Goal: Task Accomplishment & Management: Use online tool/utility

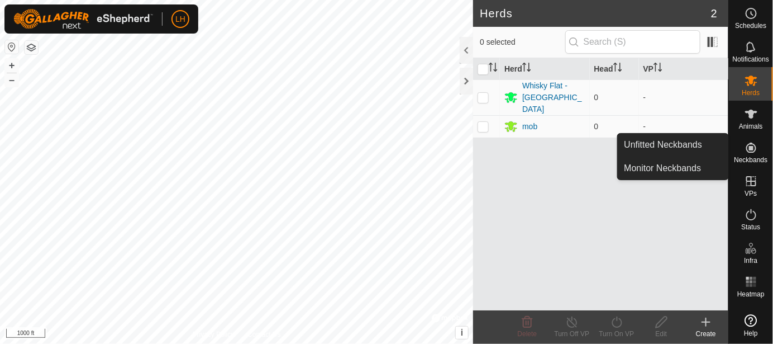
click at [763, 146] on div "Neckbands" at bounding box center [751, 151] width 44 height 34
click at [693, 150] on link "Unfitted Neckbands" at bounding box center [673, 145] width 111 height 22
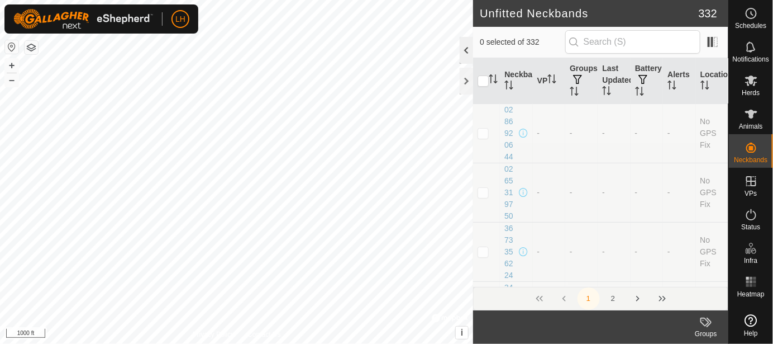
click at [469, 55] on div at bounding box center [466, 50] width 13 height 27
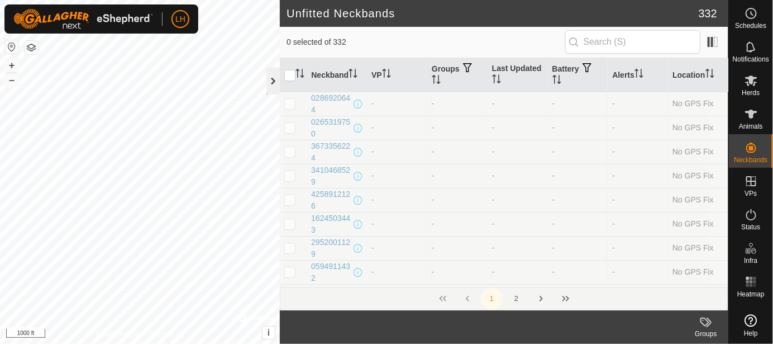
click at [275, 86] on div at bounding box center [273, 81] width 13 height 27
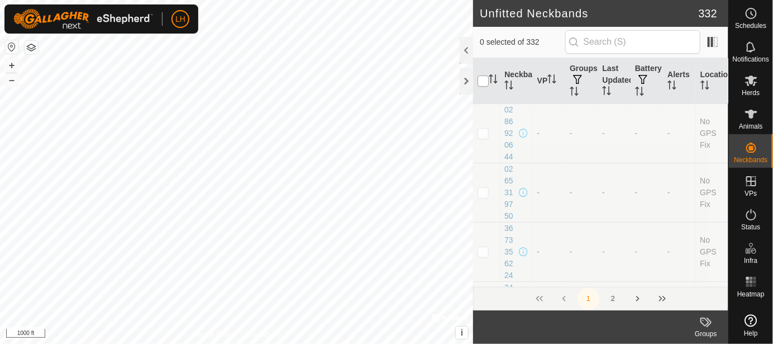
click at [483, 84] on input "checkbox" at bounding box center [483, 80] width 11 height 11
checkbox input "true"
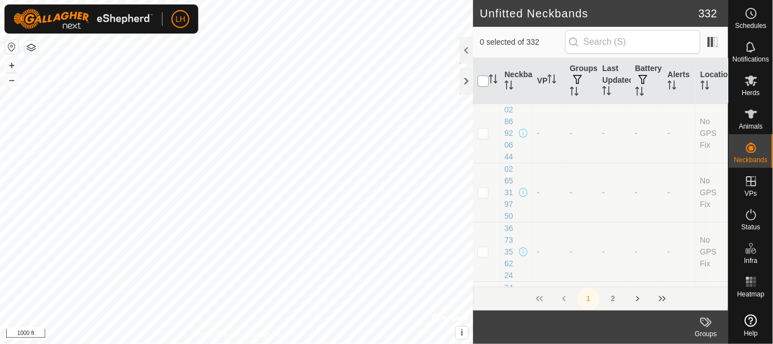
checkbox input "true"
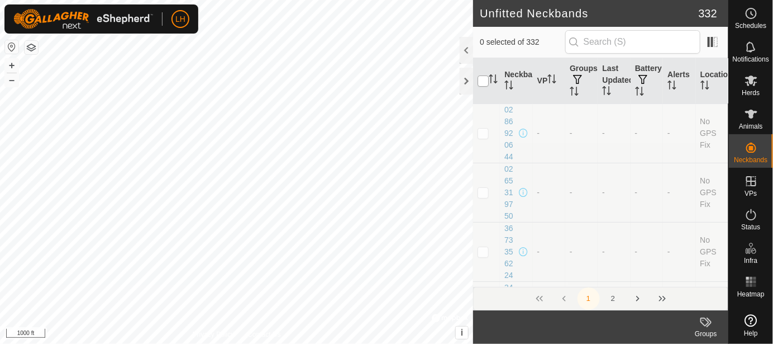
checkbox input "true"
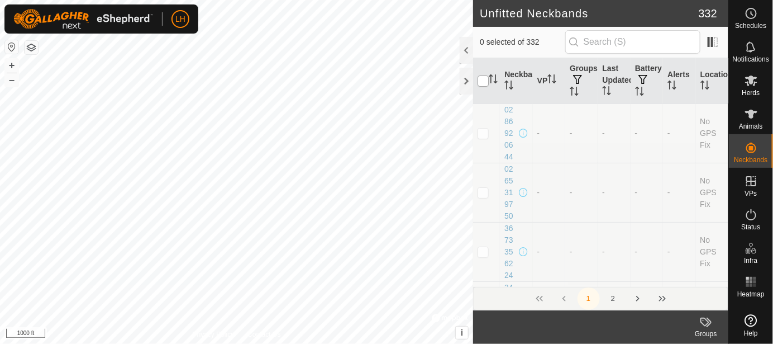
checkbox input "true"
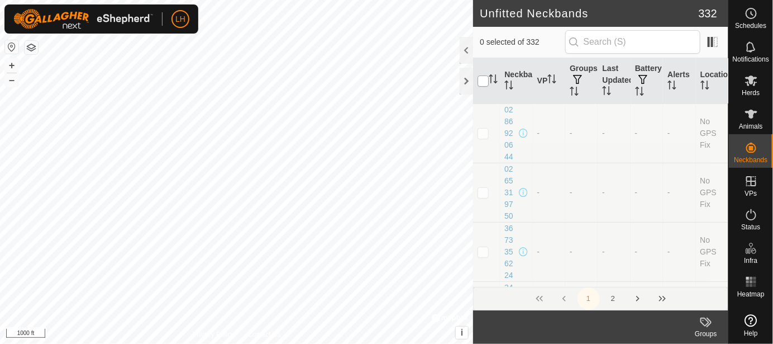
checkbox input "true"
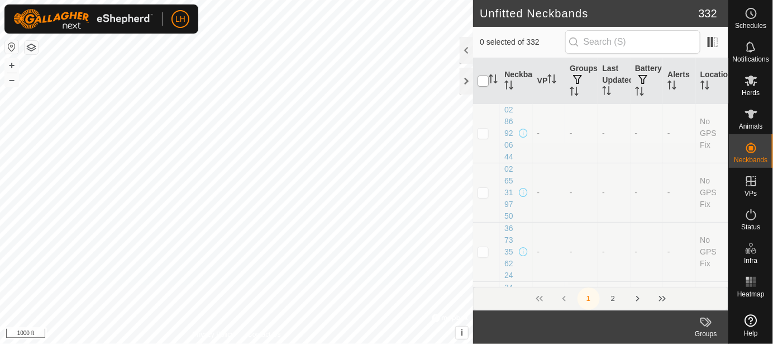
checkbox input "true"
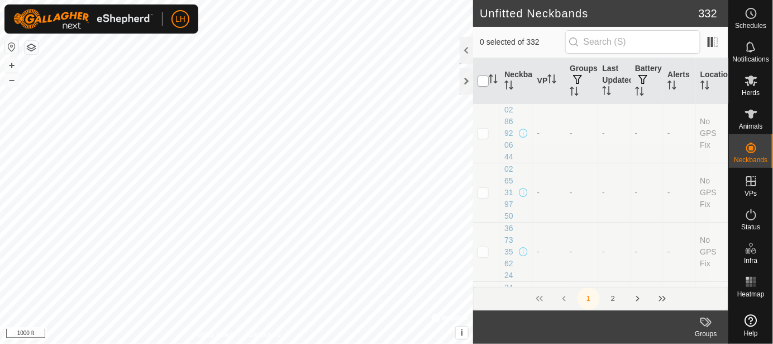
checkbox input "true"
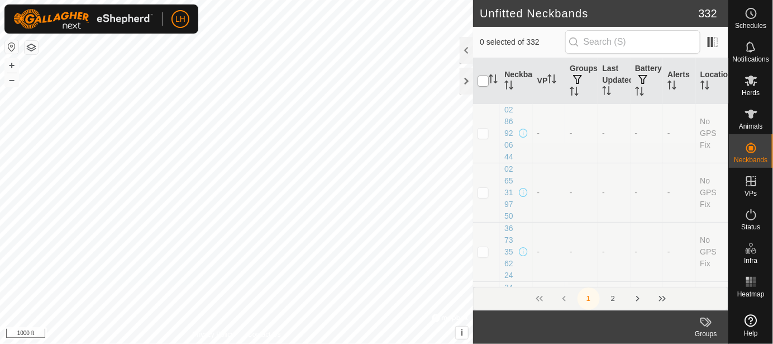
checkbox input "true"
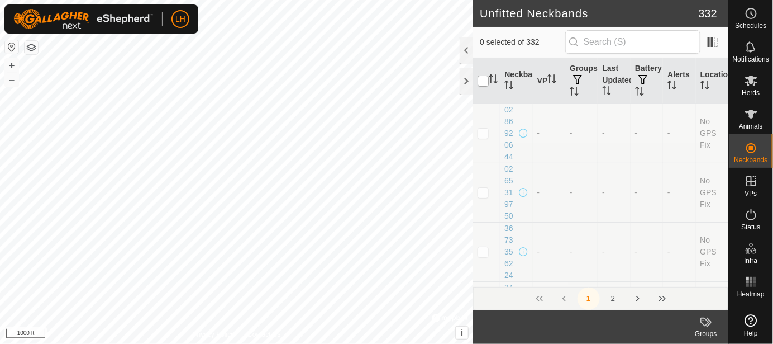
checkbox input "true"
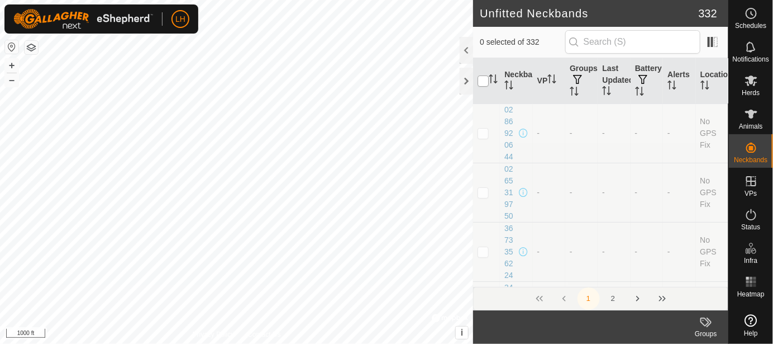
checkbox input "true"
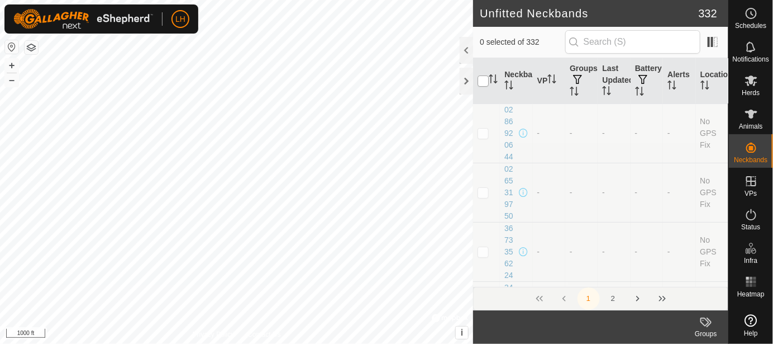
checkbox input "true"
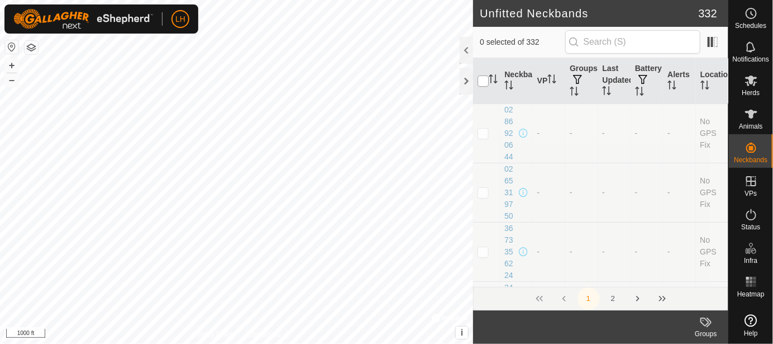
checkbox input "true"
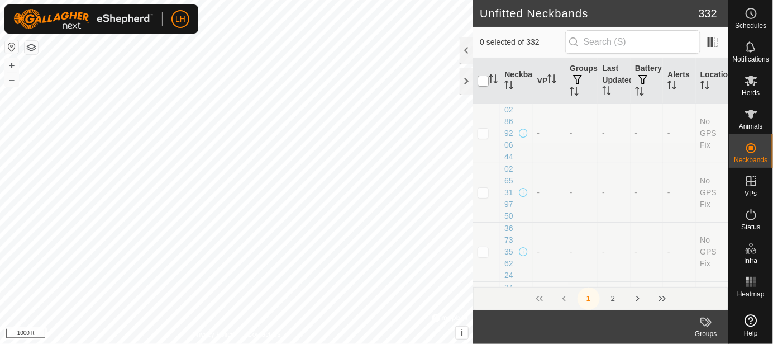
checkbox input "true"
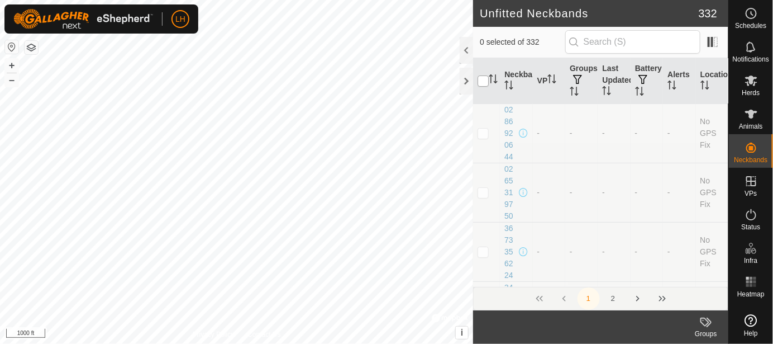
checkbox input "true"
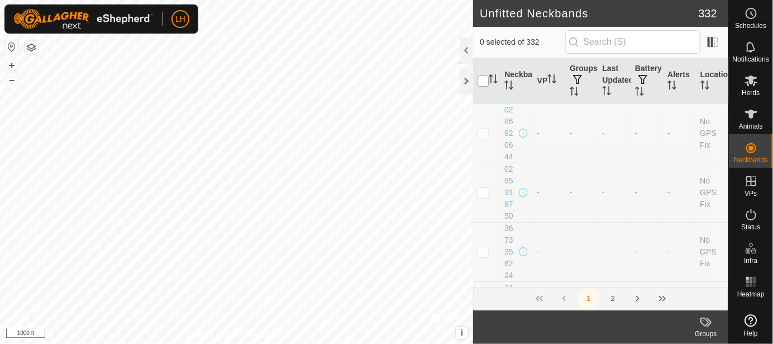
checkbox input "true"
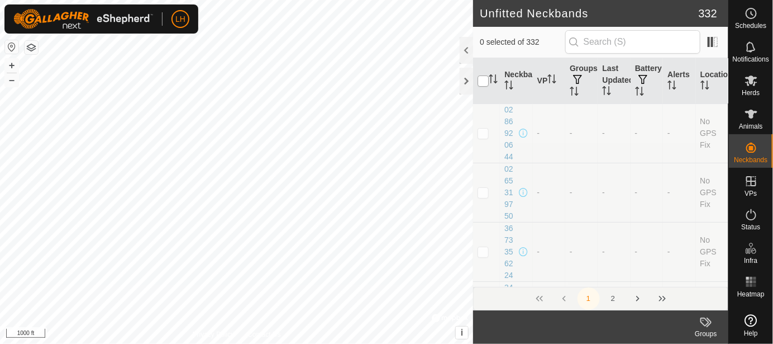
checkbox input "true"
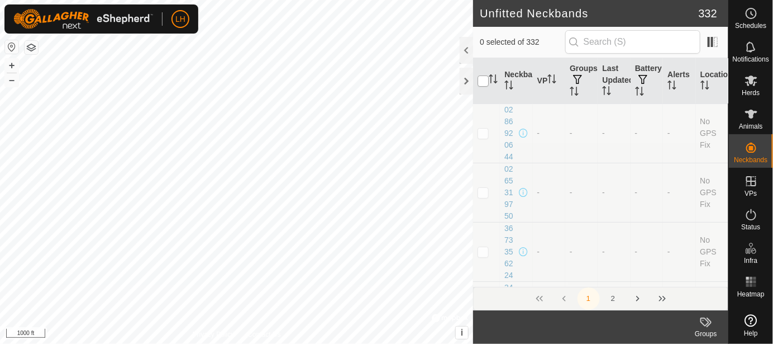
checkbox input "true"
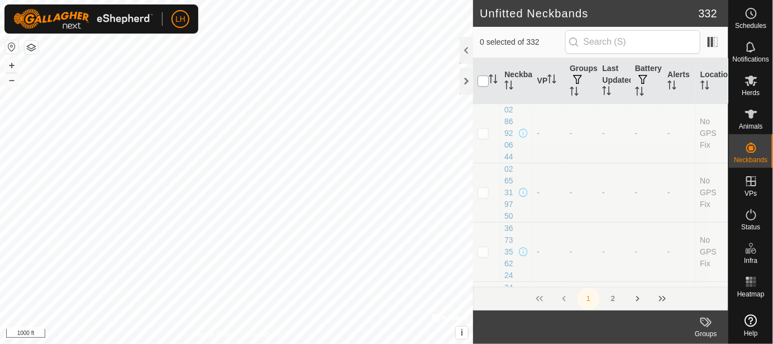
checkbox input "true"
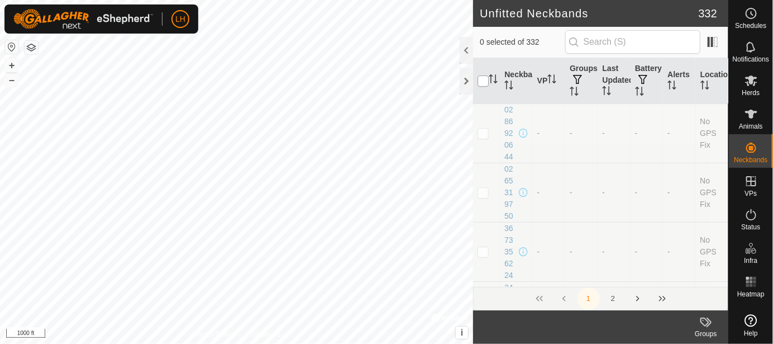
checkbox input "true"
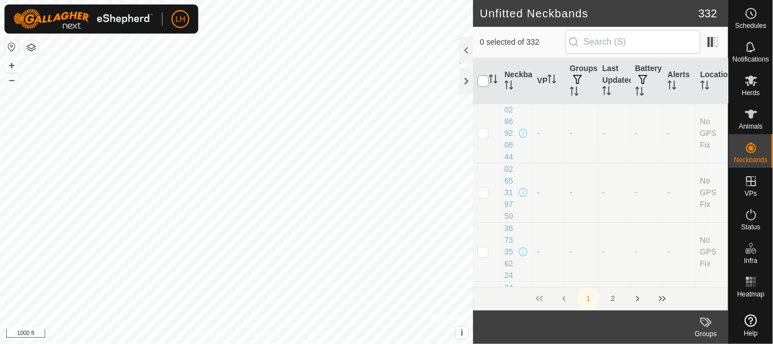
checkbox input "true"
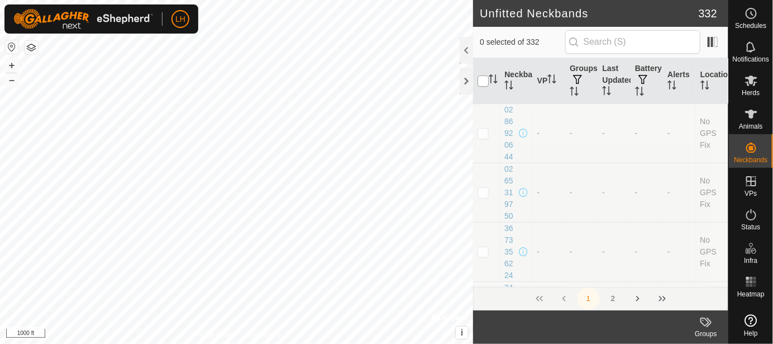
checkbox input "true"
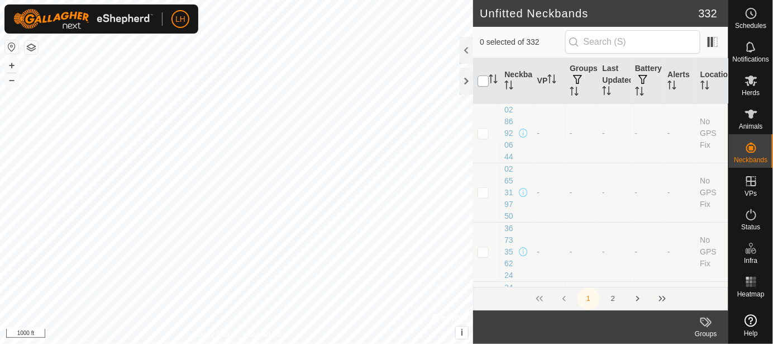
checkbox input "true"
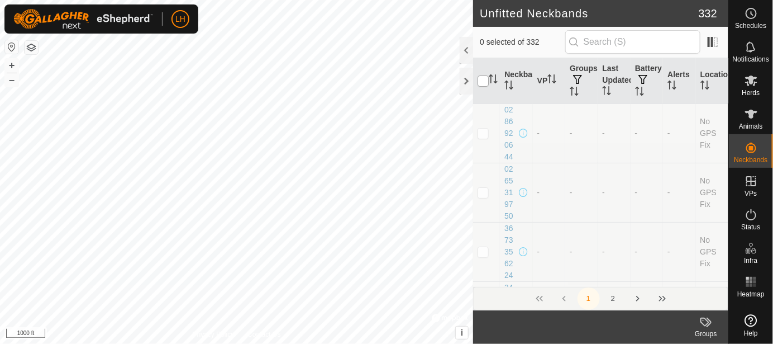
checkbox input "true"
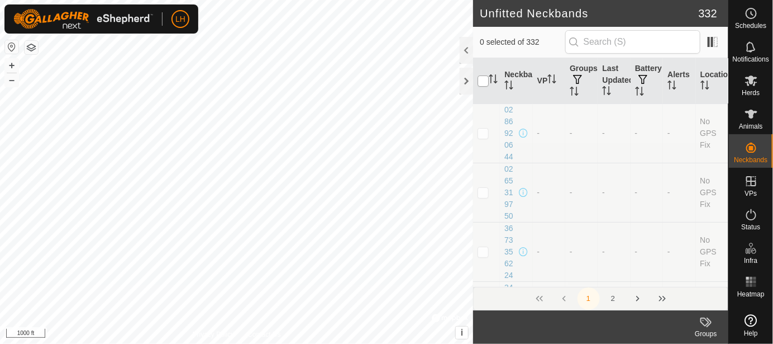
checkbox input "true"
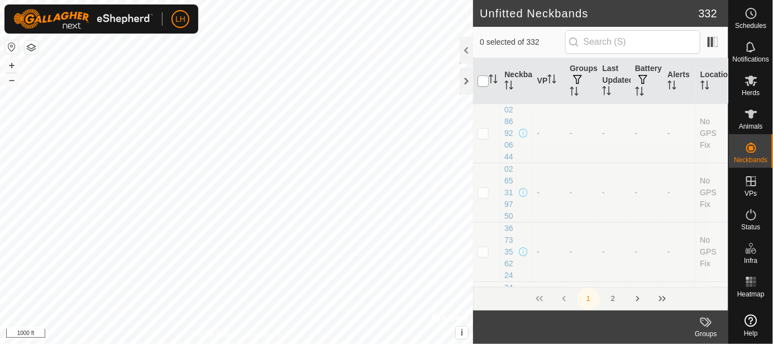
checkbox input "true"
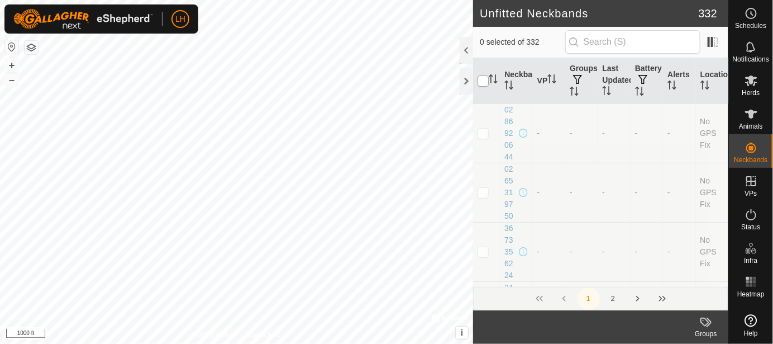
checkbox input "true"
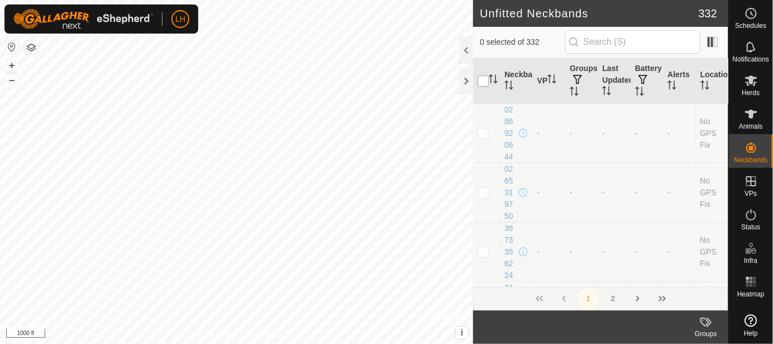
checkbox input "true"
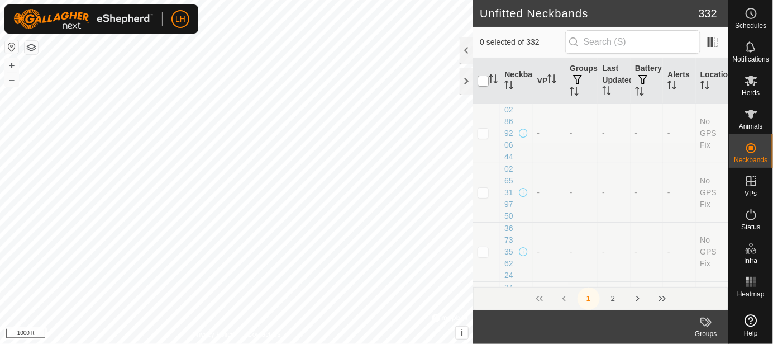
checkbox input "true"
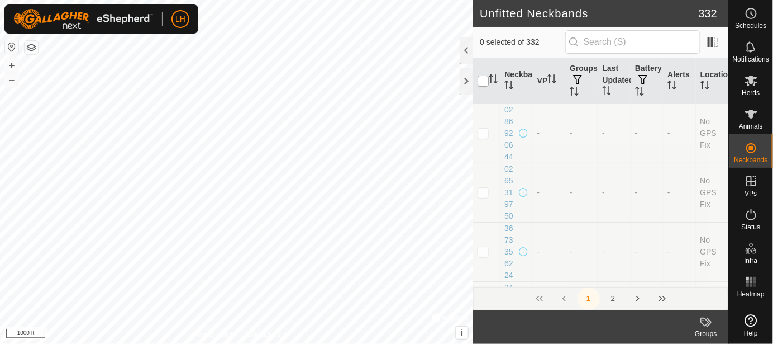
checkbox input "true"
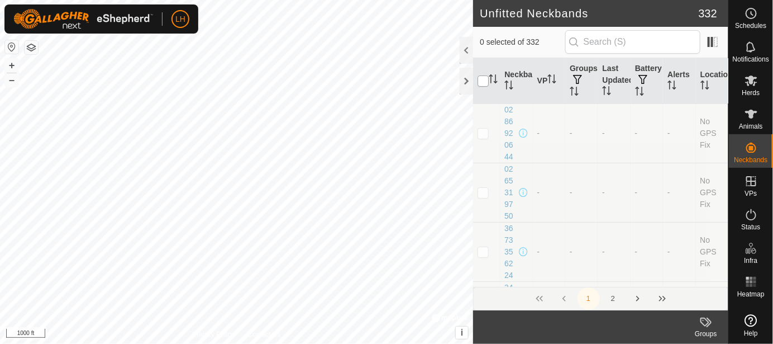
checkbox input "true"
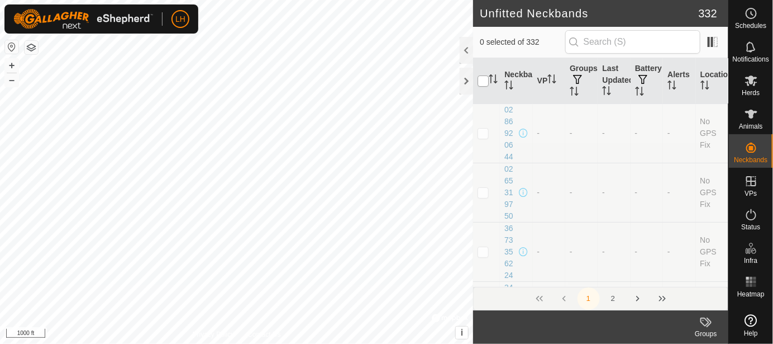
checkbox input "true"
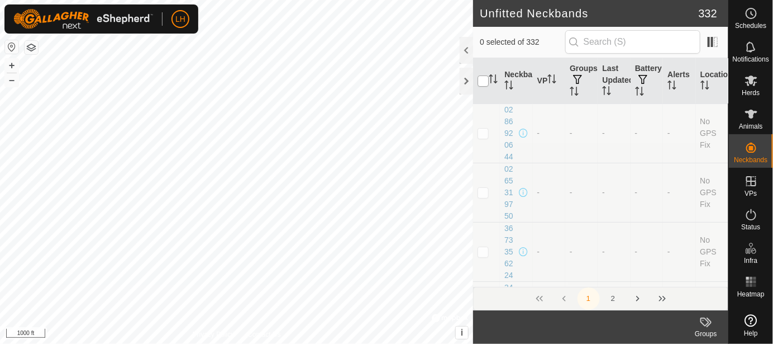
checkbox input "true"
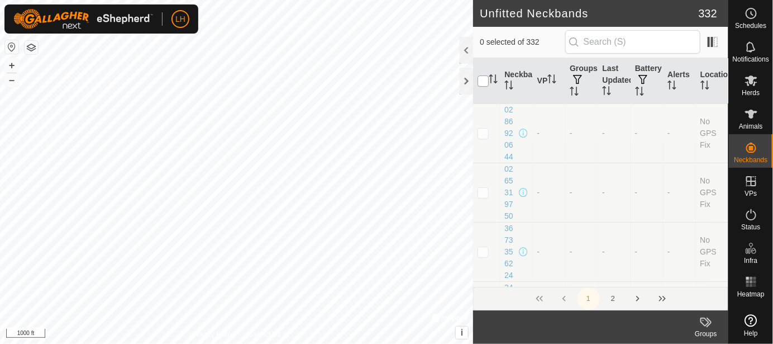
checkbox input "true"
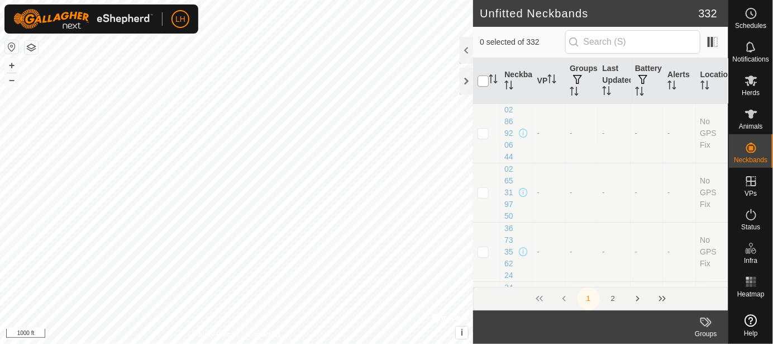
checkbox input "true"
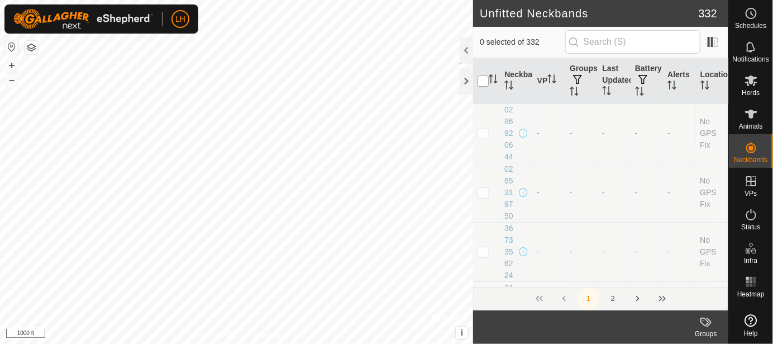
checkbox input "true"
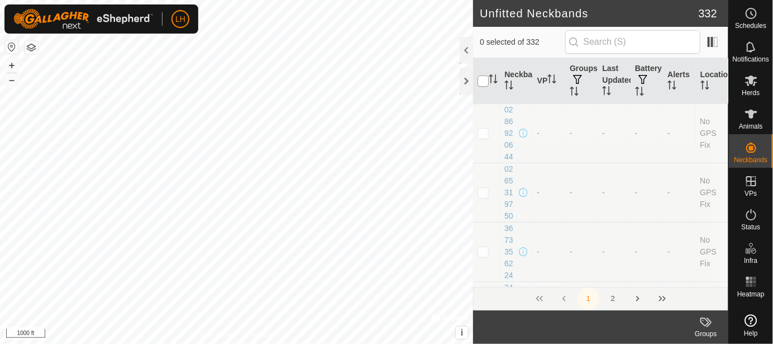
checkbox input "true"
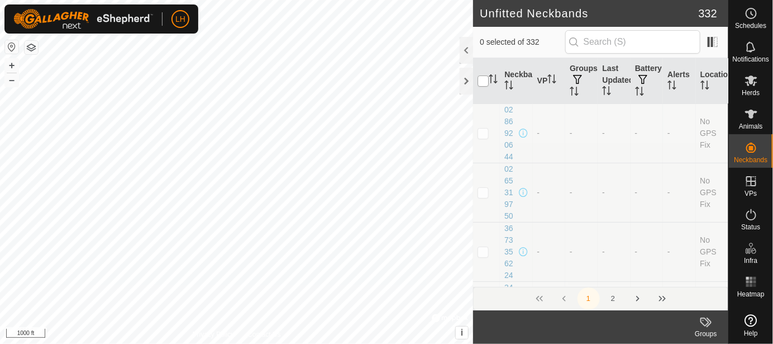
checkbox input "true"
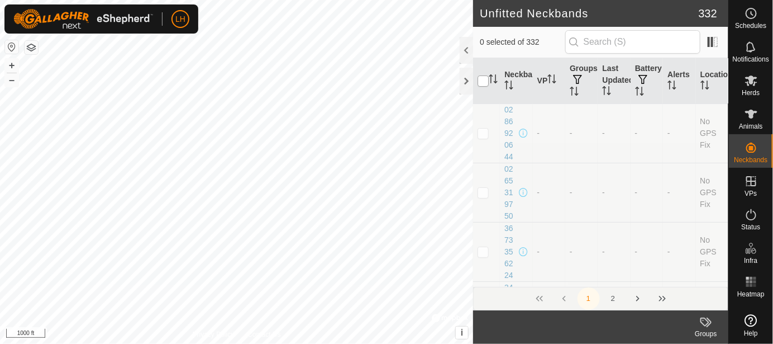
checkbox input "true"
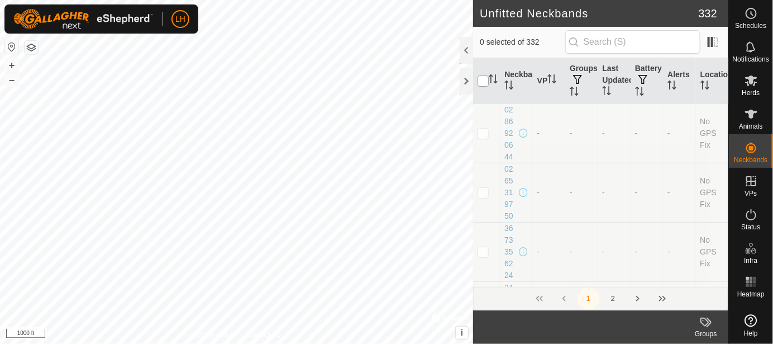
checkbox input "true"
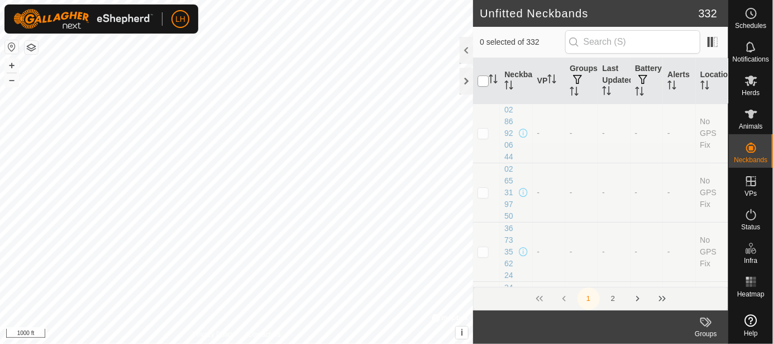
checkbox input "true"
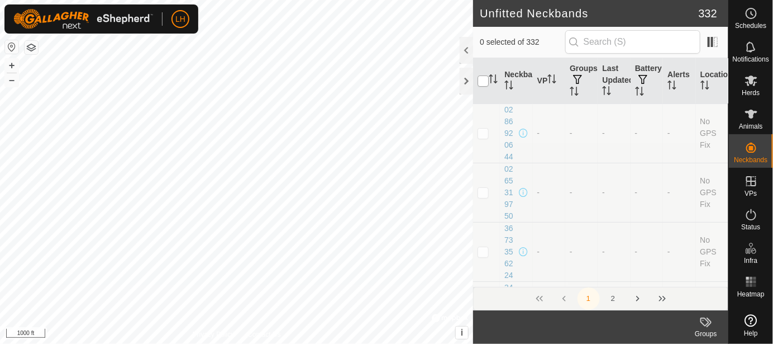
checkbox input "true"
click at [483, 84] on input "checkbox" at bounding box center [483, 80] width 11 height 11
click at [612, 297] on button "2" at bounding box center [613, 298] width 22 height 22
click at [614, 297] on button "2" at bounding box center [613, 298] width 22 height 22
click at [486, 80] on input "checkbox" at bounding box center [483, 80] width 11 height 11
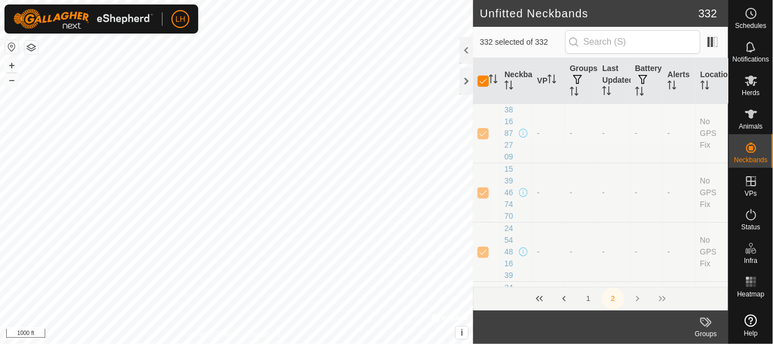
click at [663, 298] on div "1 2" at bounding box center [600, 298] width 255 height 23
click at [636, 94] on icon "Activate to sort" at bounding box center [639, 91] width 9 height 9
click at [719, 41] on span at bounding box center [713, 42] width 18 height 18
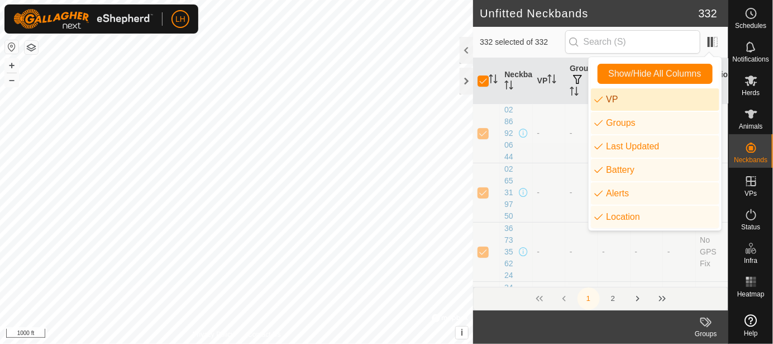
click at [547, 43] on span "332 selected of 332" at bounding box center [522, 42] width 85 height 12
